Goal: Task Accomplishment & Management: Use online tool/utility

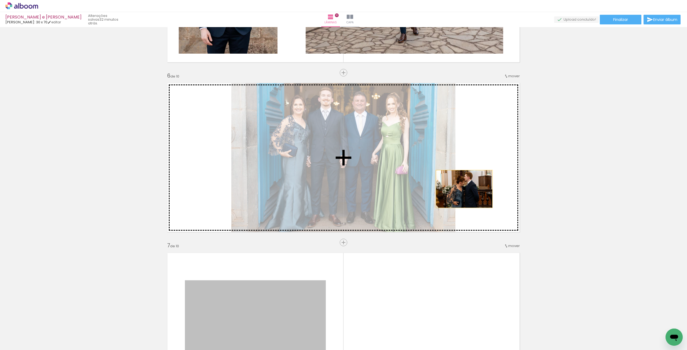
drag, startPoint x: 297, startPoint y: 296, endPoint x: 467, endPoint y: 185, distance: 202.0
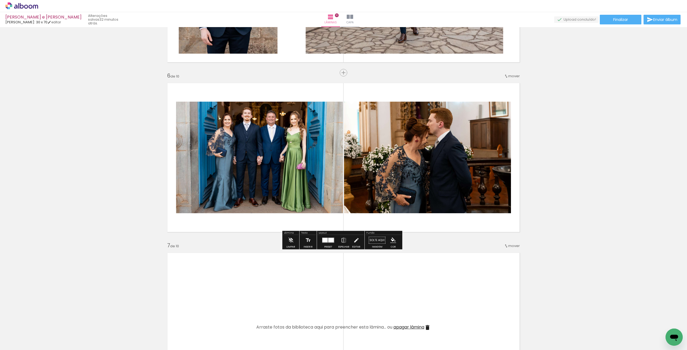
click at [331, 245] on div at bounding box center [328, 240] width 14 height 11
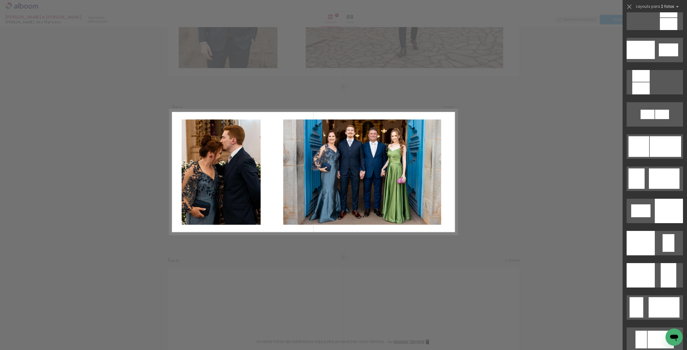
scroll to position [725, 0]
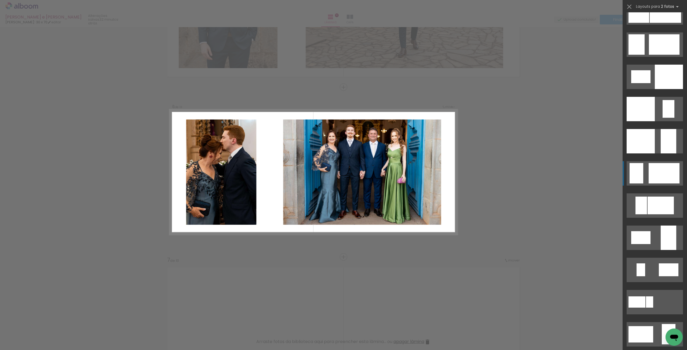
click at [649, 177] on div at bounding box center [664, 173] width 31 height 20
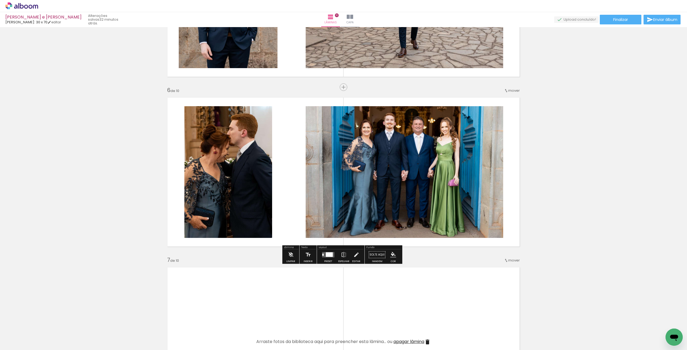
click at [330, 253] on div at bounding box center [329, 255] width 7 height 5
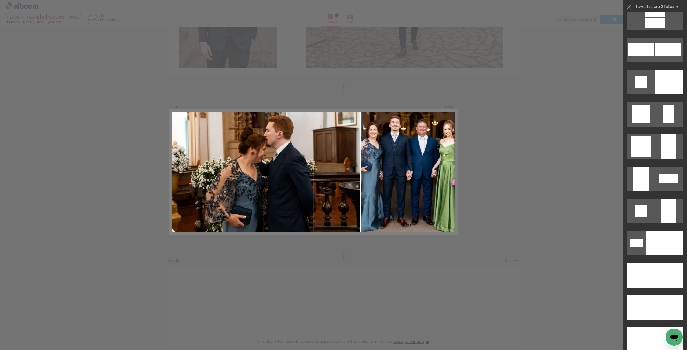
scroll to position [1675, 0]
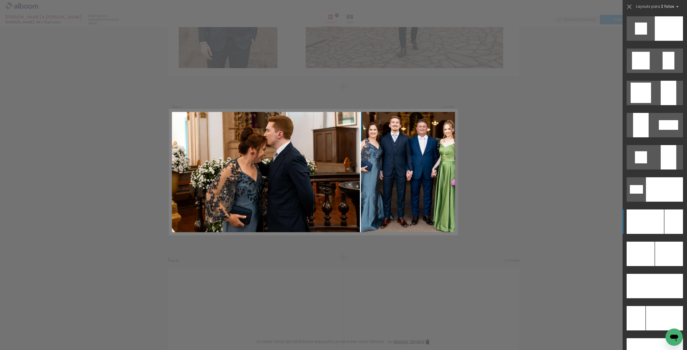
click at [657, 225] on div at bounding box center [645, 222] width 37 height 24
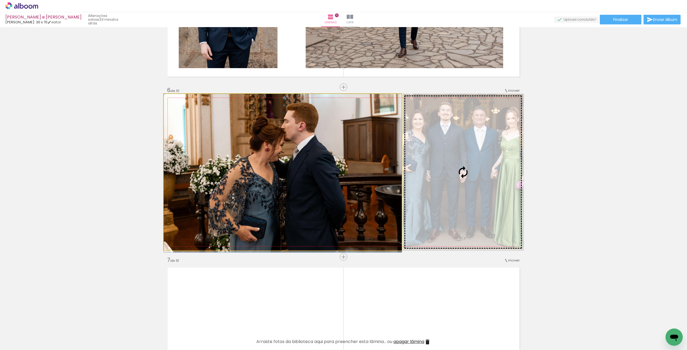
drag, startPoint x: 275, startPoint y: 150, endPoint x: 447, endPoint y: 173, distance: 173.1
click at [0, 0] on slot at bounding box center [0, 0] width 0 height 0
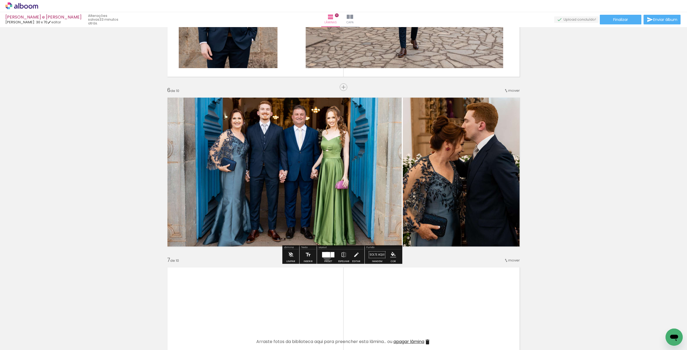
click at [326, 256] on div at bounding box center [326, 254] width 8 height 5
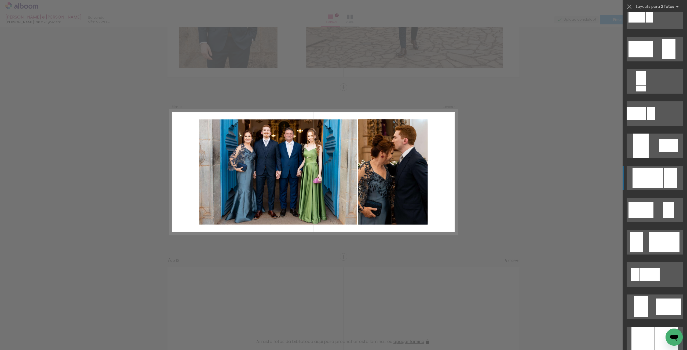
scroll to position [1009, 0]
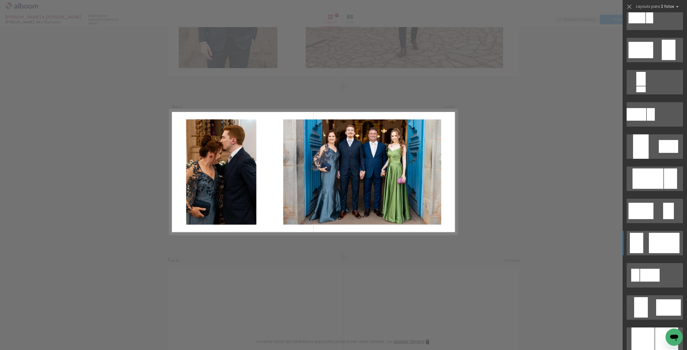
click at [658, 243] on div at bounding box center [664, 243] width 31 height 20
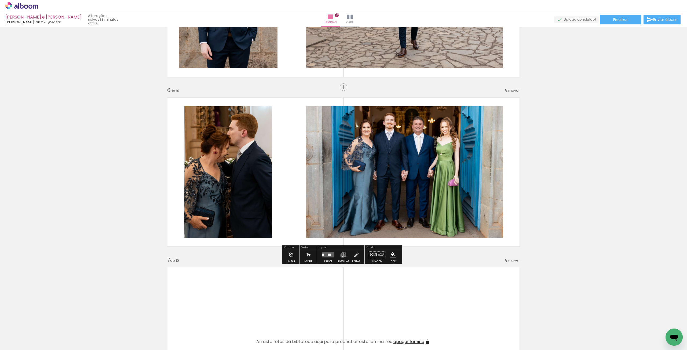
click at [341, 255] on iron-icon at bounding box center [344, 255] width 6 height 11
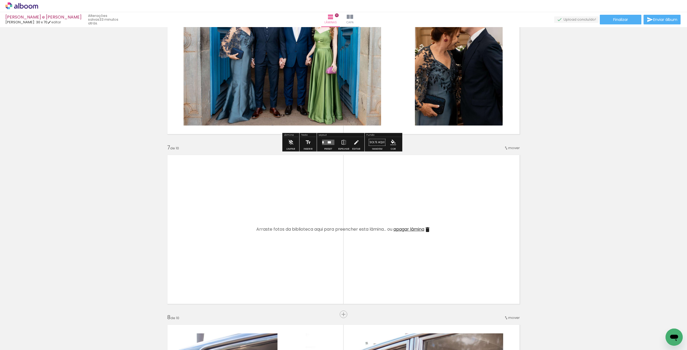
scroll to position [986, 0]
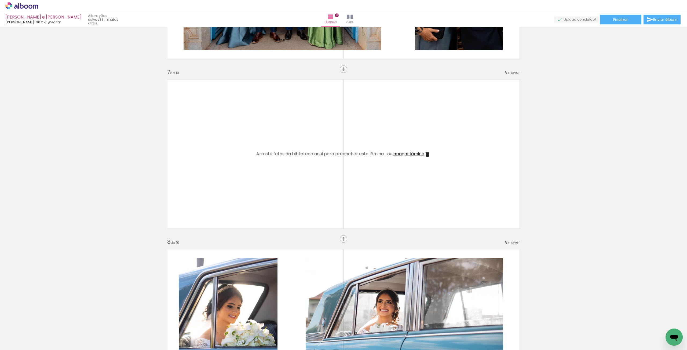
click at [404, 154] on span "apagar lâmina" at bounding box center [408, 154] width 31 height 6
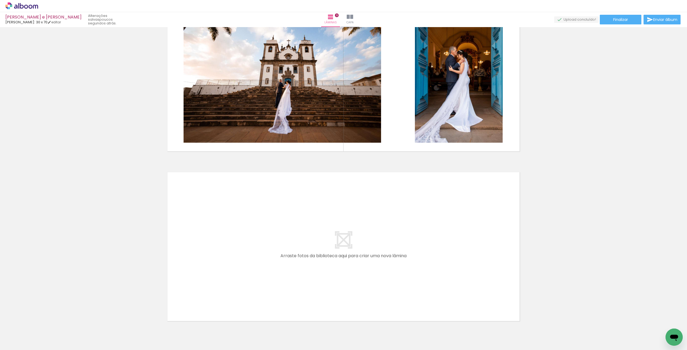
scroll to position [0, 0]
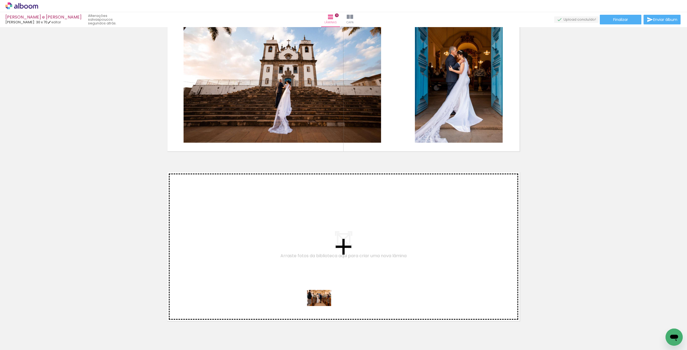
drag, startPoint x: 85, startPoint y: 332, endPoint x: 331, endPoint y: 302, distance: 247.4
click at [331, 302] on quentale-workspace at bounding box center [343, 175] width 687 height 350
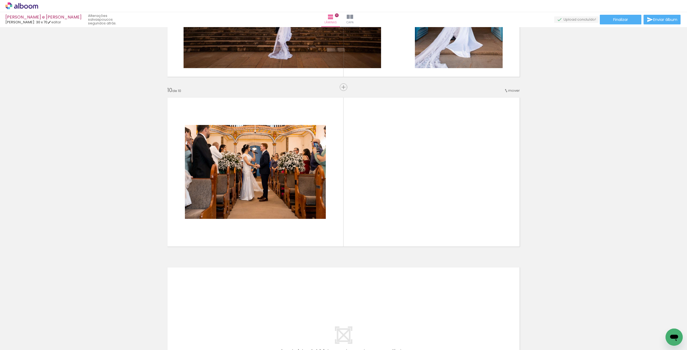
scroll to position [0, 507]
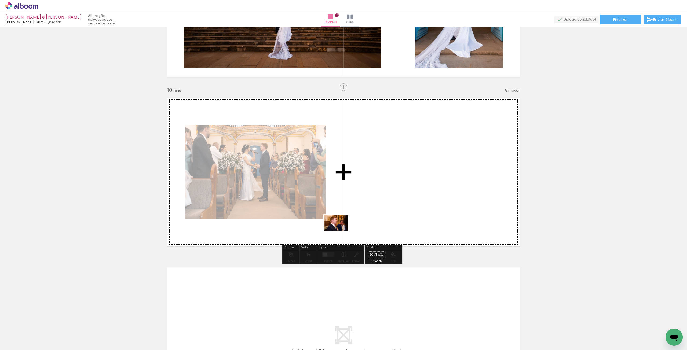
drag, startPoint x: 506, startPoint y: 334, endPoint x: 289, endPoint y: 212, distance: 249.0
click at [290, 212] on quentale-workspace at bounding box center [343, 175] width 687 height 350
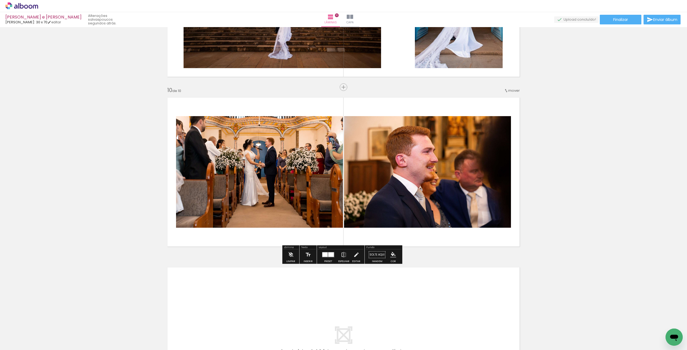
click at [328, 256] on div at bounding box center [331, 255] width 6 height 5
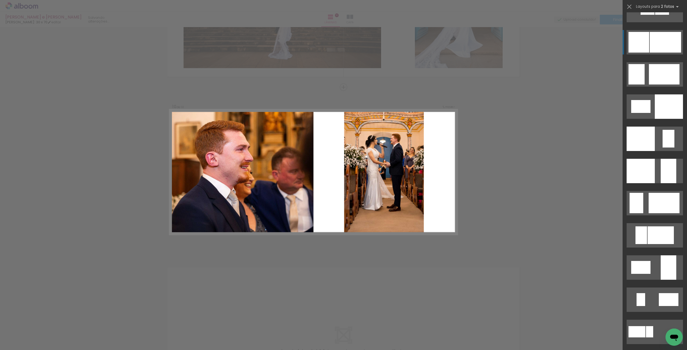
scroll to position [698, 0]
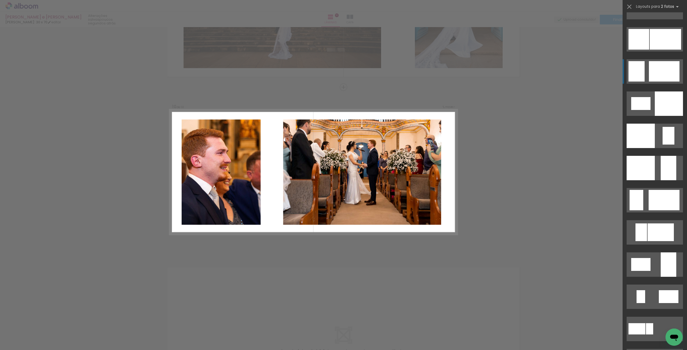
click at [641, 72] on div at bounding box center [637, 71] width 16 height 20
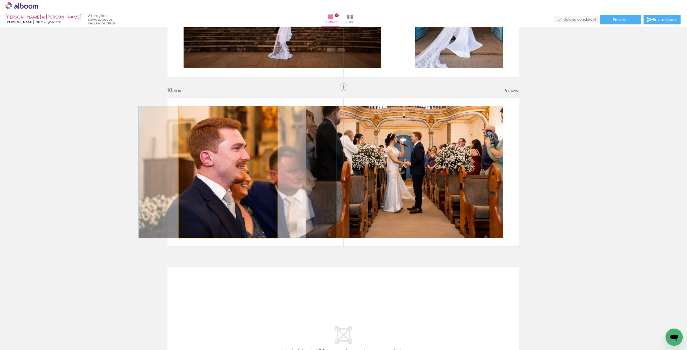
drag, startPoint x: 231, startPoint y: 134, endPoint x: 241, endPoint y: 136, distance: 9.8
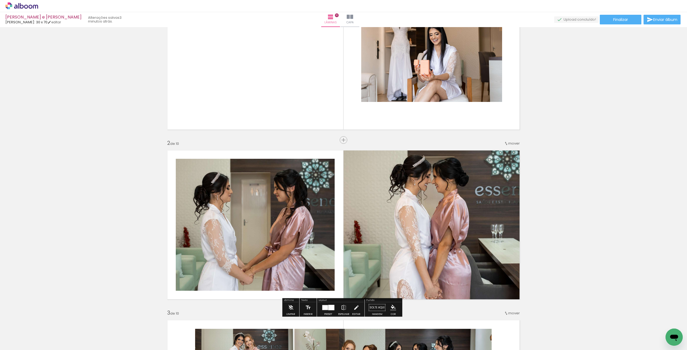
scroll to position [0, 0]
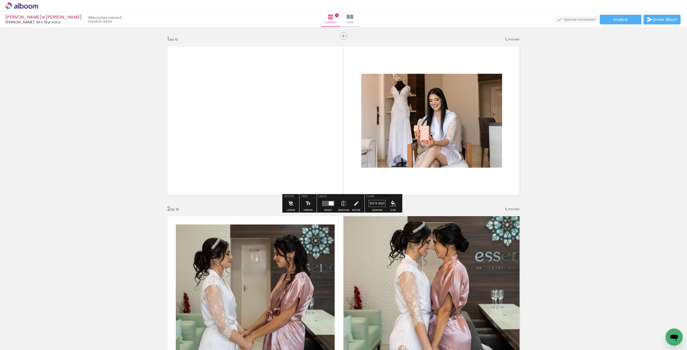
click at [329, 205] on div at bounding box center [331, 204] width 5 height 4
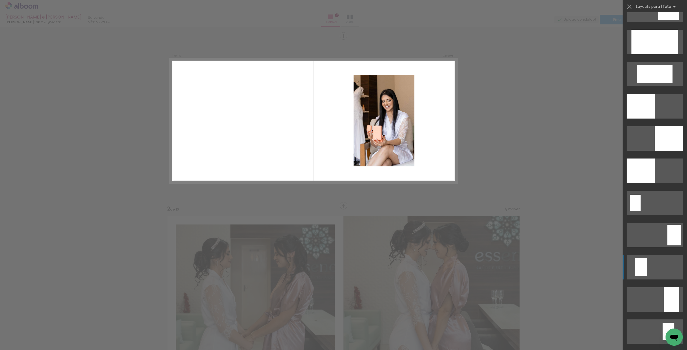
scroll to position [778, 0]
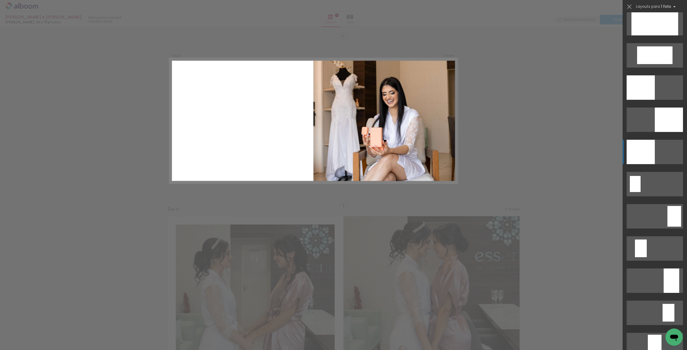
click at [667, 148] on quentale-layouter at bounding box center [655, 152] width 56 height 24
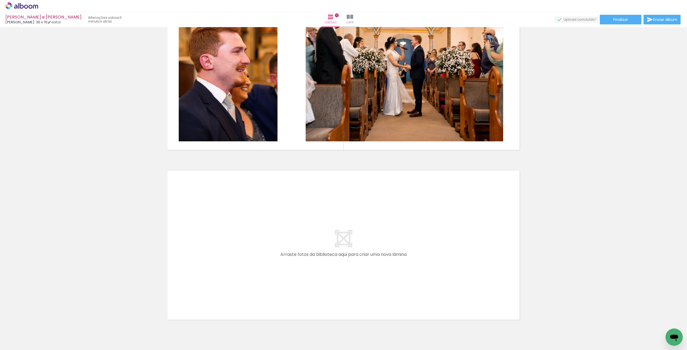
scroll to position [1600, 0]
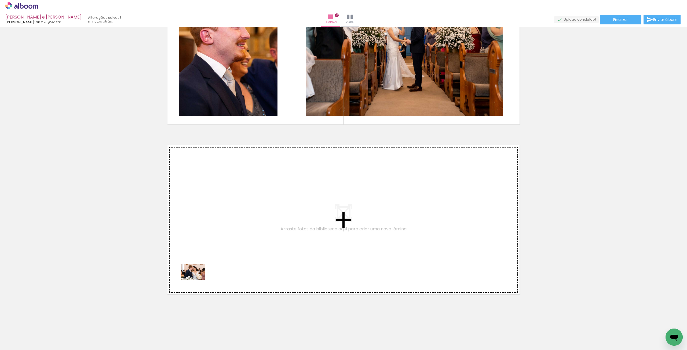
drag, startPoint x: 59, startPoint y: 334, endPoint x: 158, endPoint y: 291, distance: 107.7
click at [197, 277] on quentale-workspace at bounding box center [343, 175] width 687 height 350
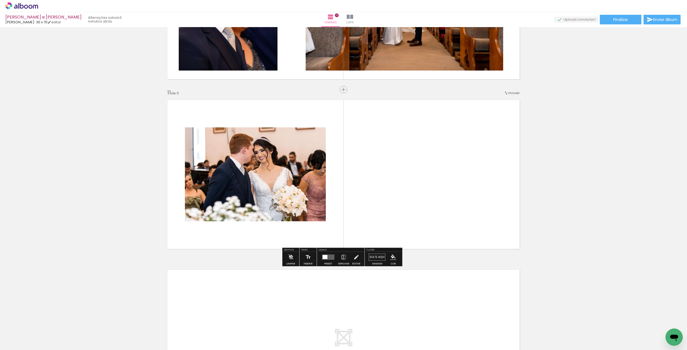
scroll to position [1648, 0]
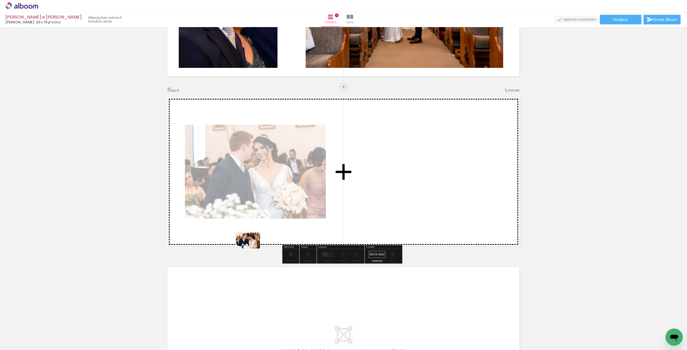
drag, startPoint x: 60, startPoint y: 330, endPoint x: 211, endPoint y: 258, distance: 167.4
click at [255, 245] on quentale-workspace at bounding box center [343, 175] width 687 height 350
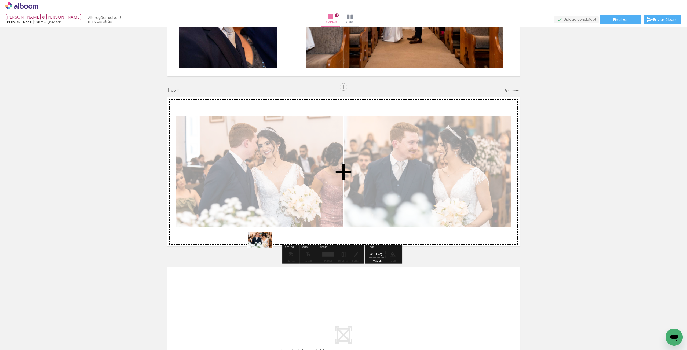
drag, startPoint x: 59, startPoint y: 330, endPoint x: 265, endPoint y: 246, distance: 222.4
click at [265, 247] on quentale-workspace at bounding box center [343, 175] width 687 height 350
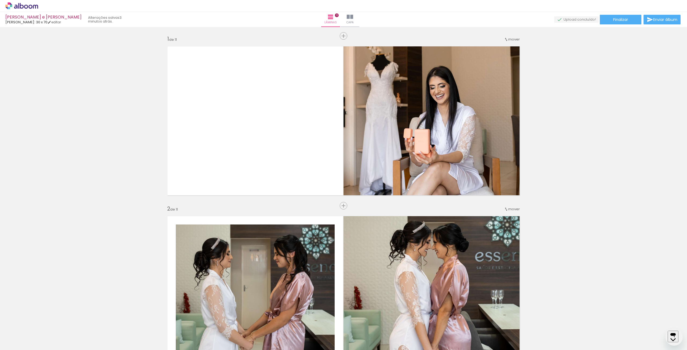
scroll to position [778, 0]
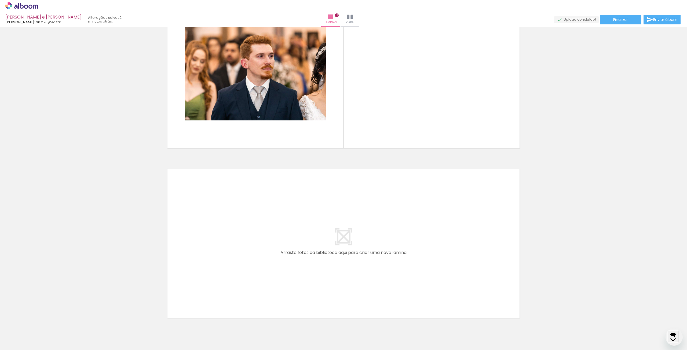
scroll to position [2496, 0]
